Goal: Find contact information: Find contact information

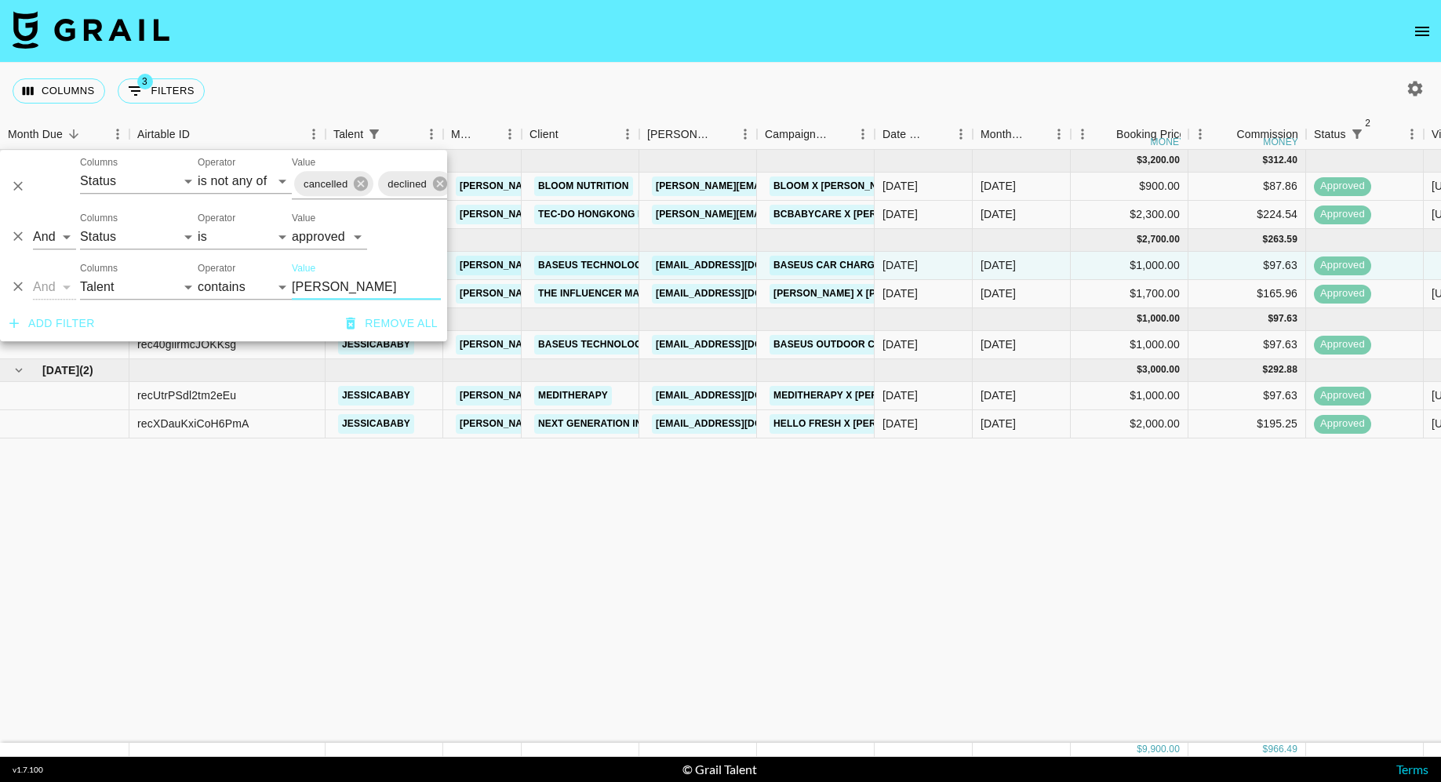
select select "status"
select select "isNotAnyOf"
select select "status"
select select "approved"
select select "talentName"
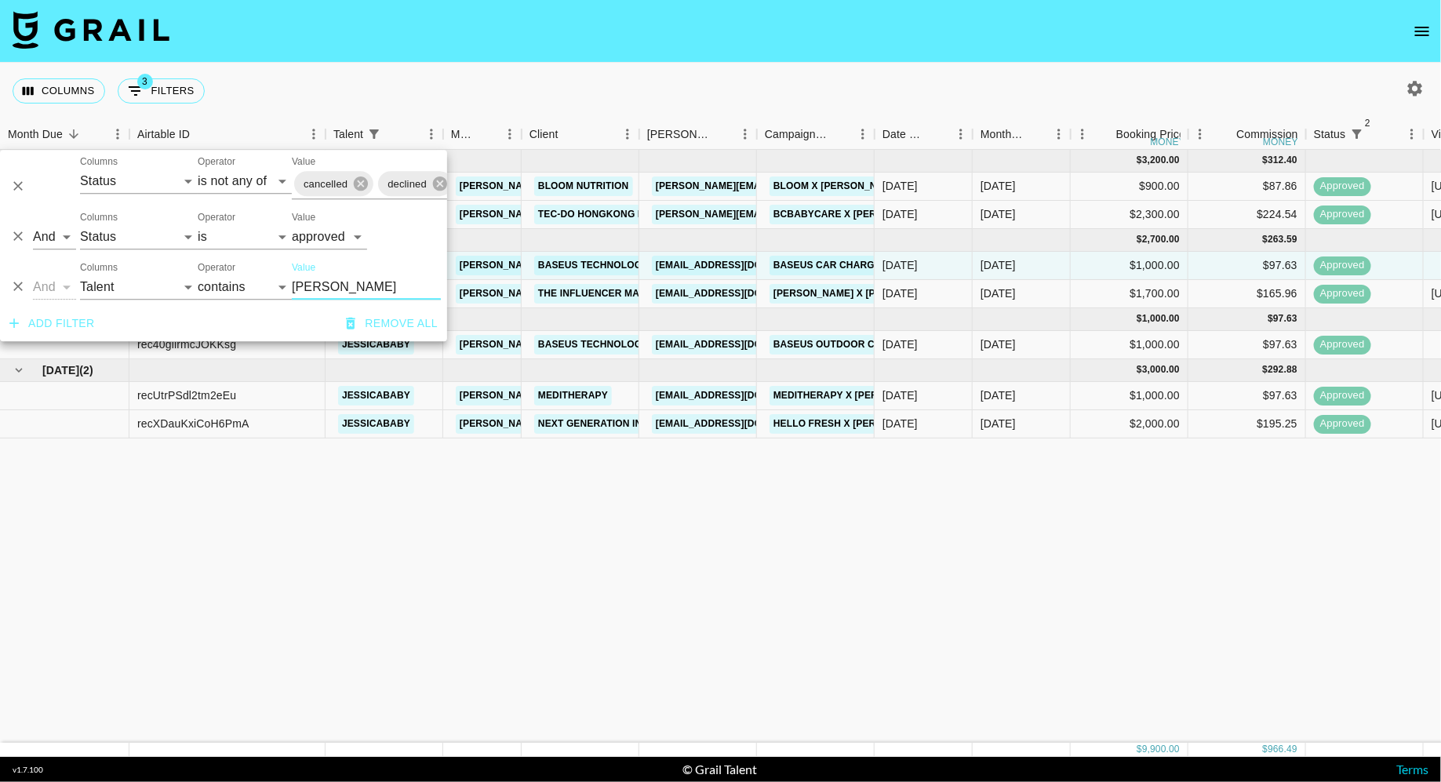
click at [335, 293] on input "[PERSON_NAME]" at bounding box center [366, 287] width 149 height 25
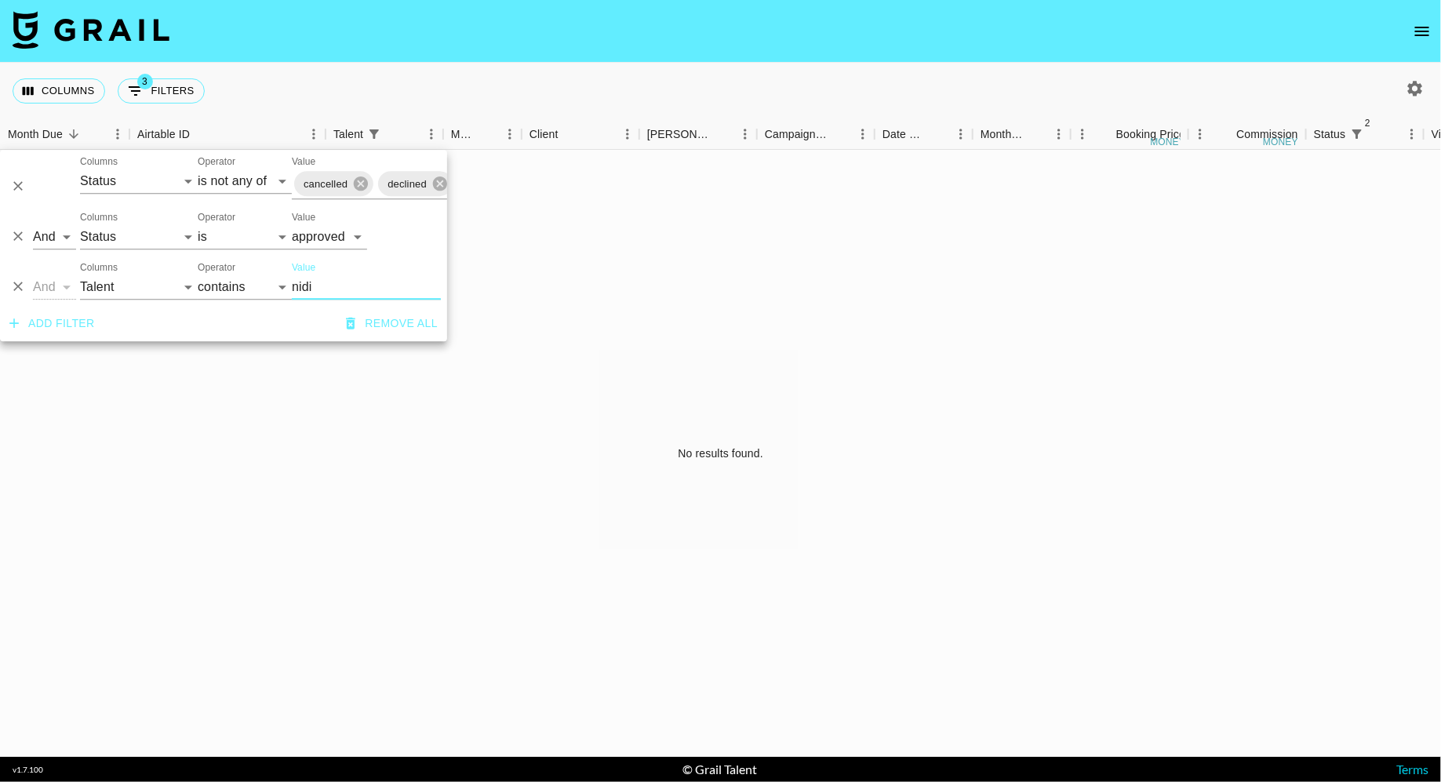
type input "nidi"
click at [616, 264] on div "No results found." at bounding box center [721, 454] width 1442 height 608
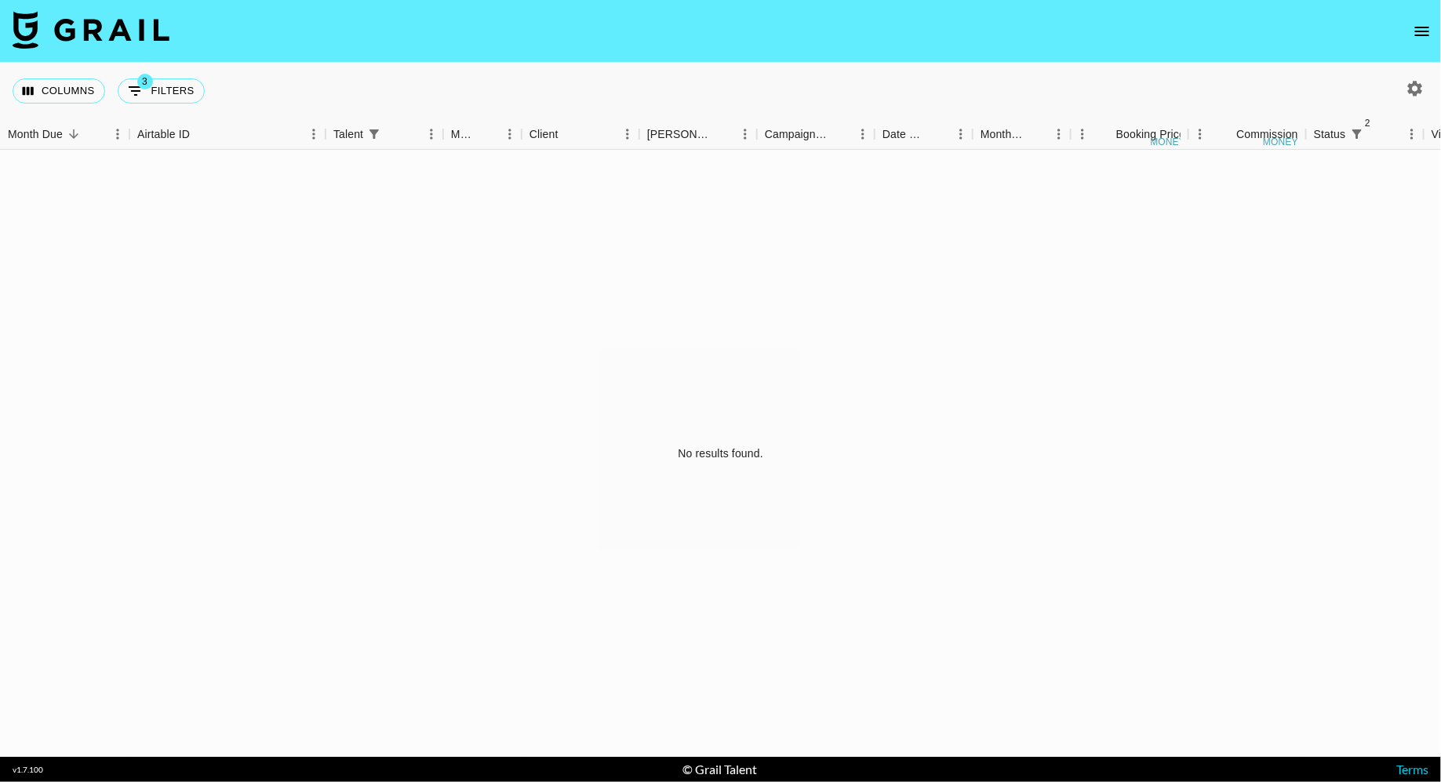
click at [1408, 81] on icon "button" at bounding box center [1415, 88] width 19 height 19
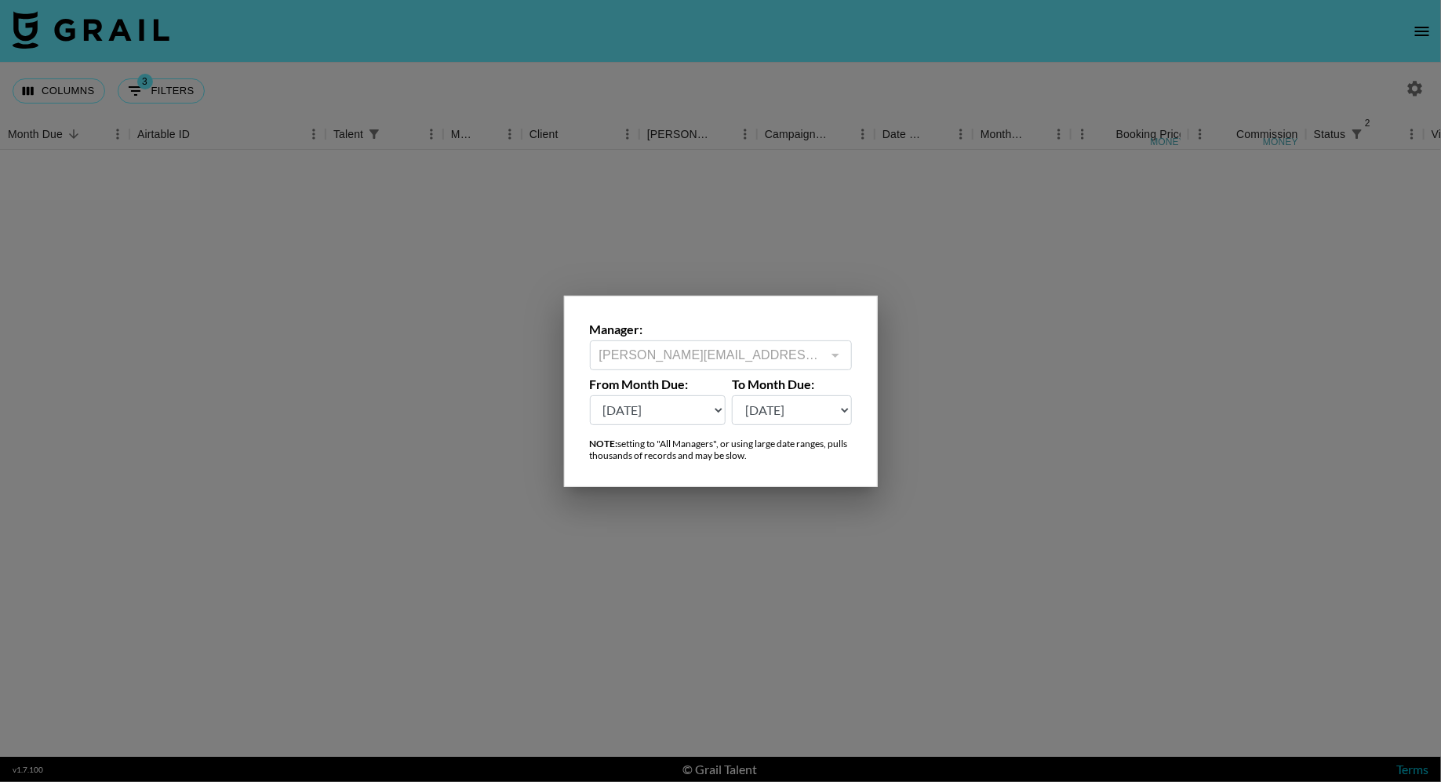
click at [642, 412] on select "[DATE] Aug '[DATE] Jun '[DATE] Apr '[DATE] Feb '[DATE] Dec '[DATE] Oct '[DATE] …" at bounding box center [658, 410] width 137 height 30
select select "[DATE]"
click at [590, 395] on select "[DATE] Aug '[DATE] Jun '[DATE] Apr '[DATE] Feb '[DATE] Dec '[DATE] Oct '[DATE] …" at bounding box center [658, 410] width 137 height 30
click at [1003, 399] on div at bounding box center [720, 391] width 1441 height 782
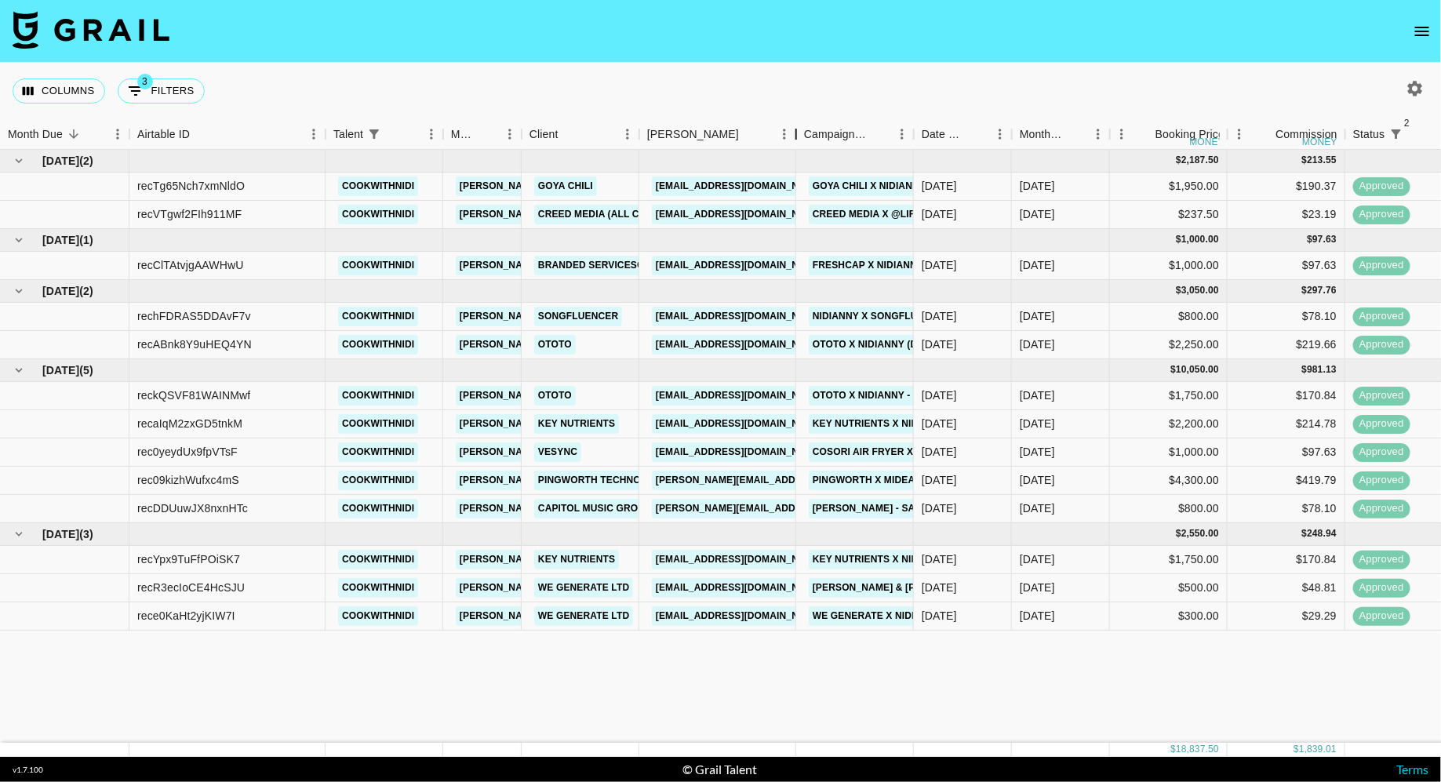
drag, startPoint x: 756, startPoint y: 136, endPoint x: 796, endPoint y: 136, distance: 40.8
click at [796, 136] on div "Booker" at bounding box center [796, 134] width 19 height 31
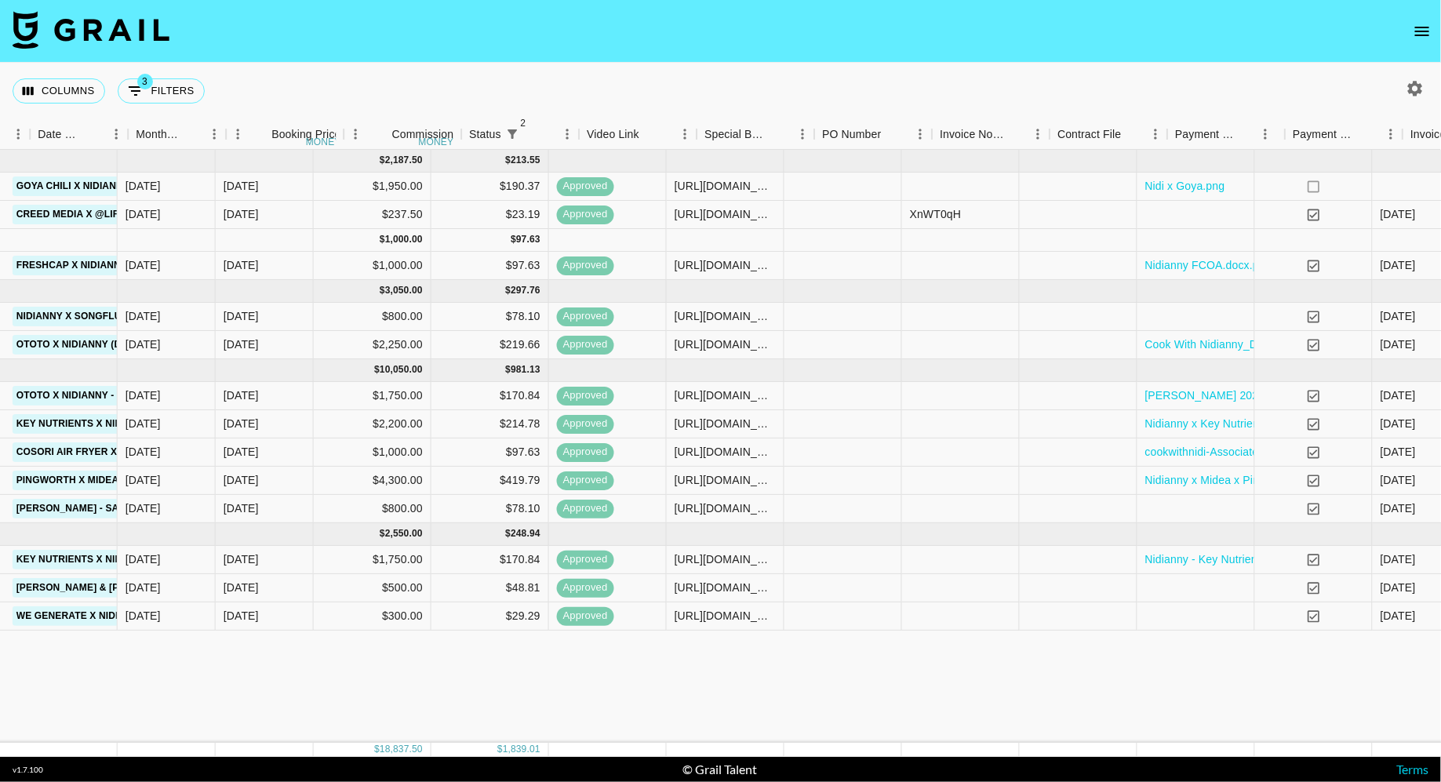
scroll to position [0, 1027]
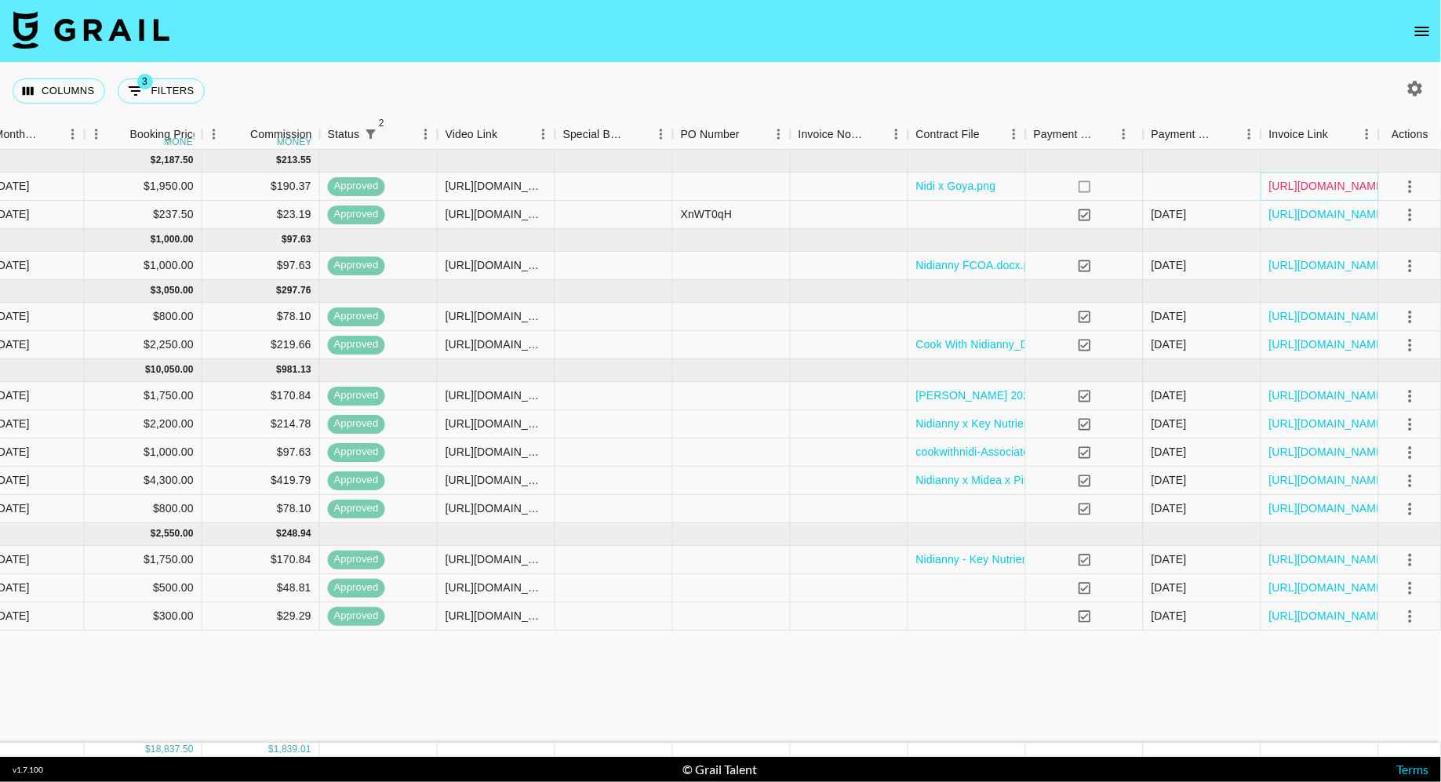
click at [1350, 186] on link "[URL][DOMAIN_NAME]" at bounding box center [1328, 186] width 118 height 16
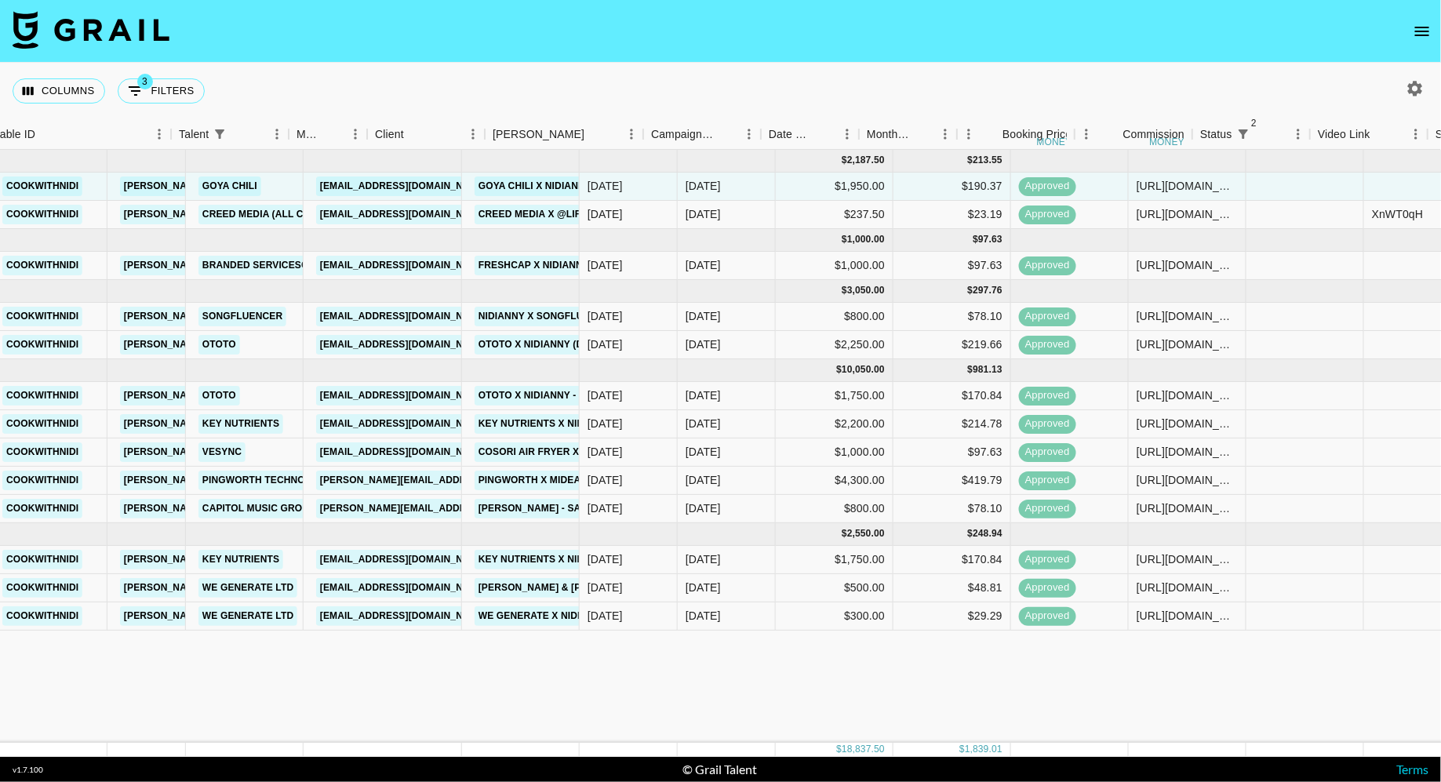
scroll to position [0, 0]
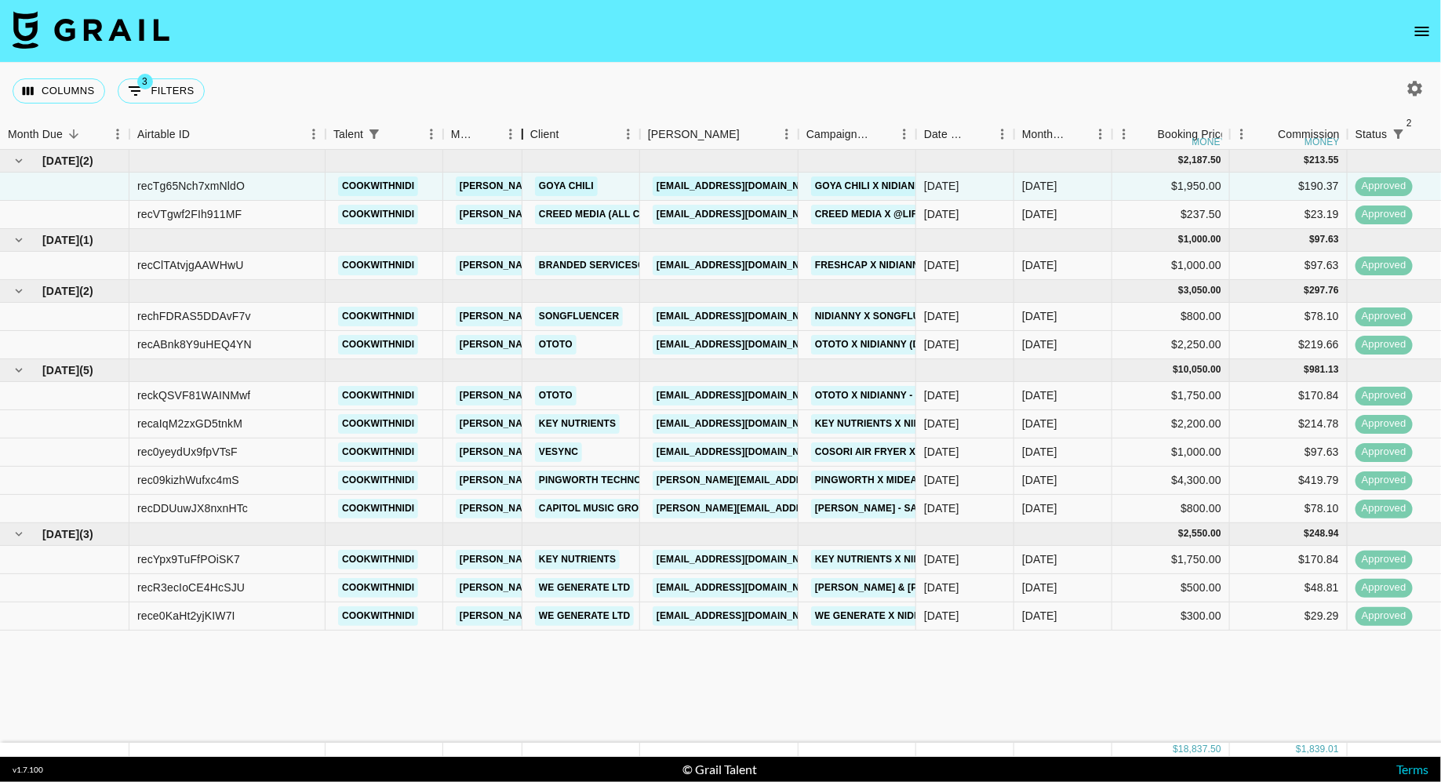
drag, startPoint x: 520, startPoint y: 133, endPoint x: 603, endPoint y: 133, distance: 82.4
click at [532, 133] on div "Manager" at bounding box center [522, 134] width 19 height 31
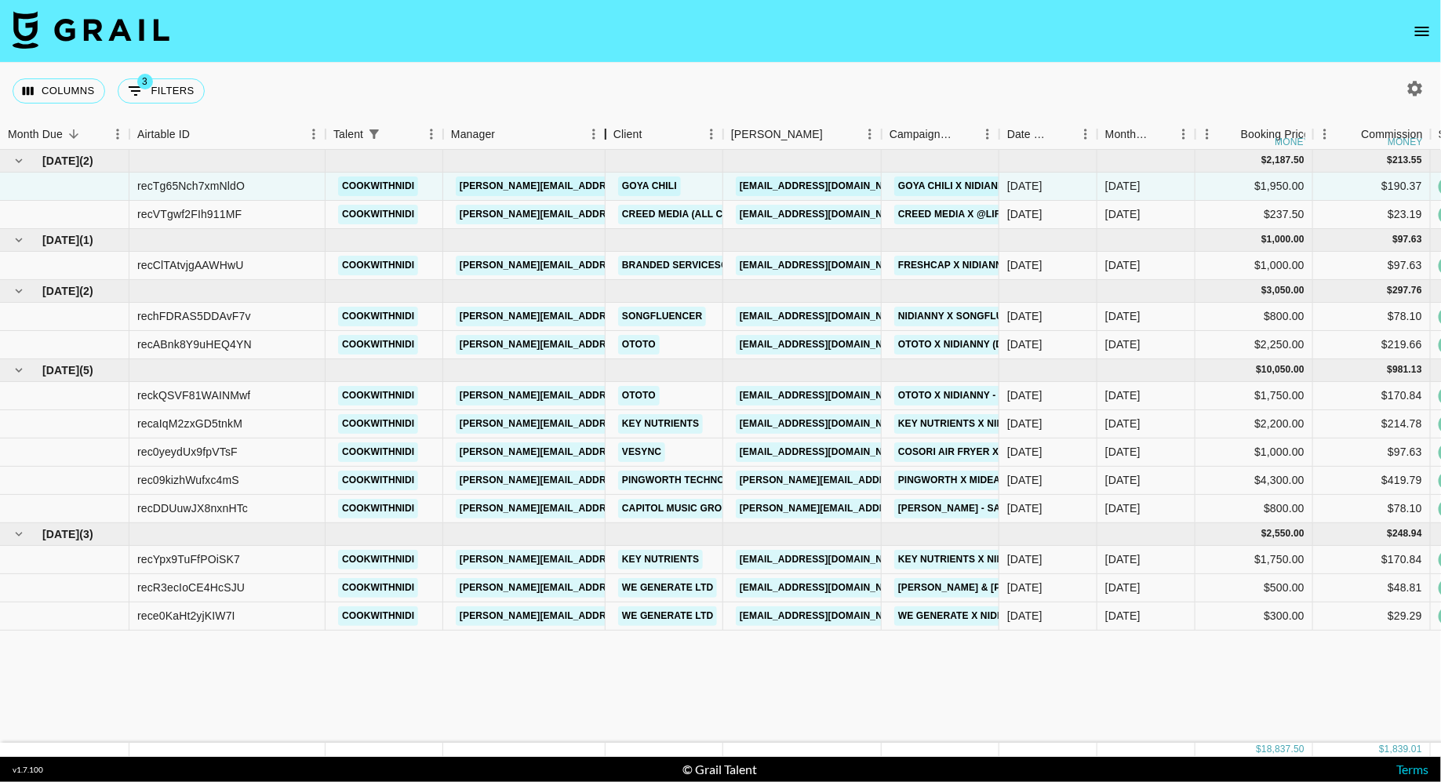
drag, startPoint x: 603, startPoint y: 133, endPoint x: 663, endPoint y: 133, distance: 60.4
click at [615, 133] on div "Manager" at bounding box center [605, 134] width 19 height 31
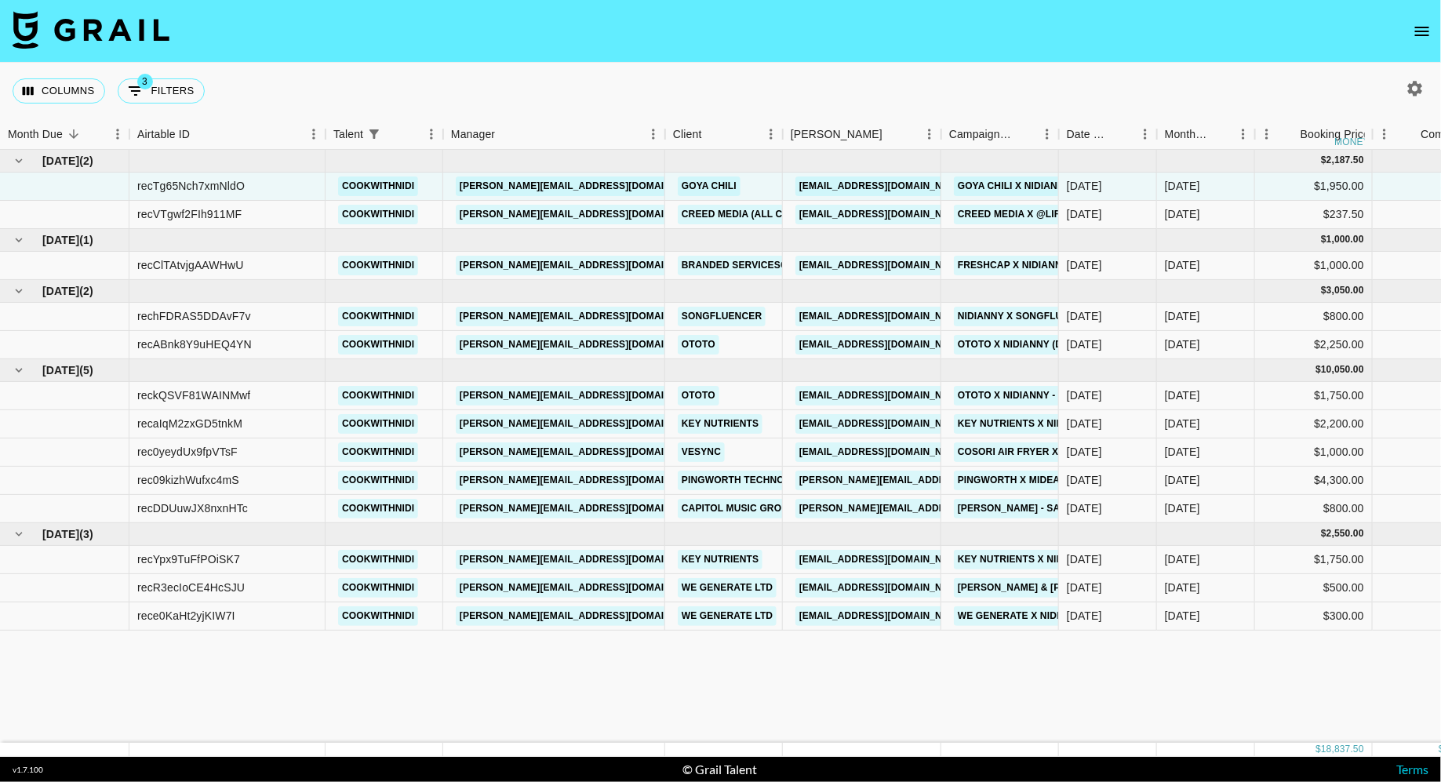
click at [785, 128] on div "Client" at bounding box center [783, 134] width 19 height 31
copy link "[EMAIL_ADDRESS][DOMAIN_NAME]"
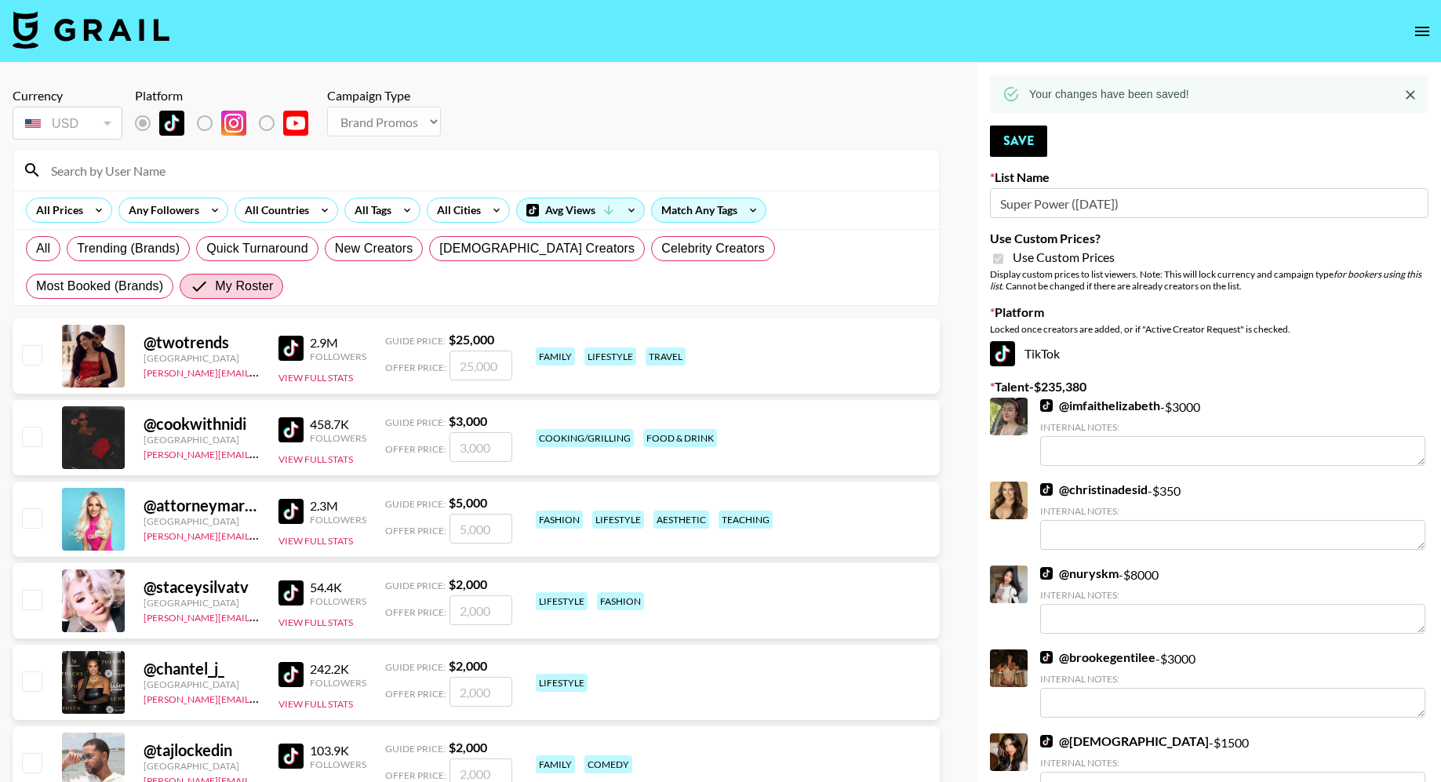
select select "Brand"
